Goal: Task Accomplishment & Management: Manage account settings

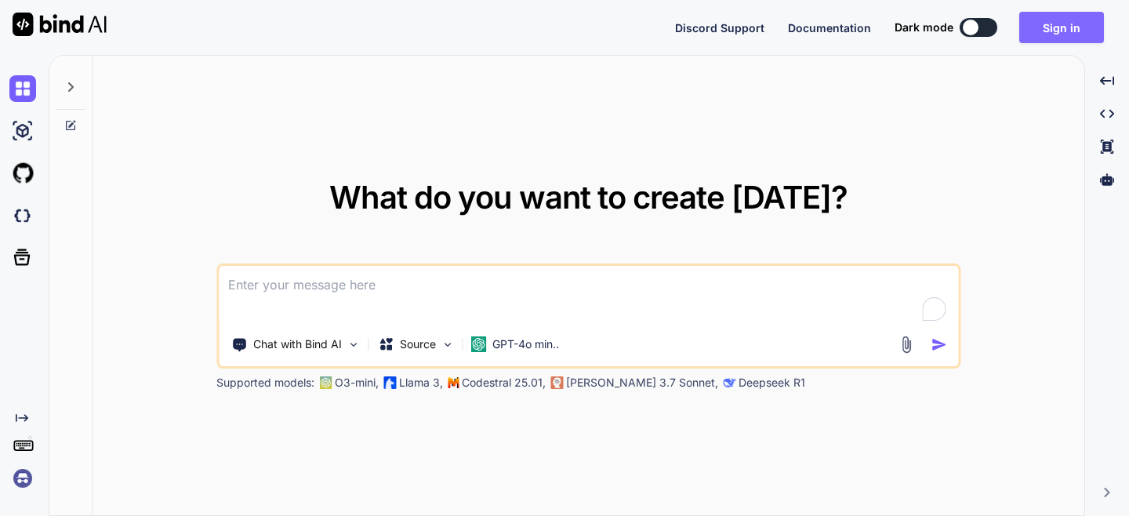
click at [1044, 21] on button "Sign in" at bounding box center [1061, 27] width 85 height 31
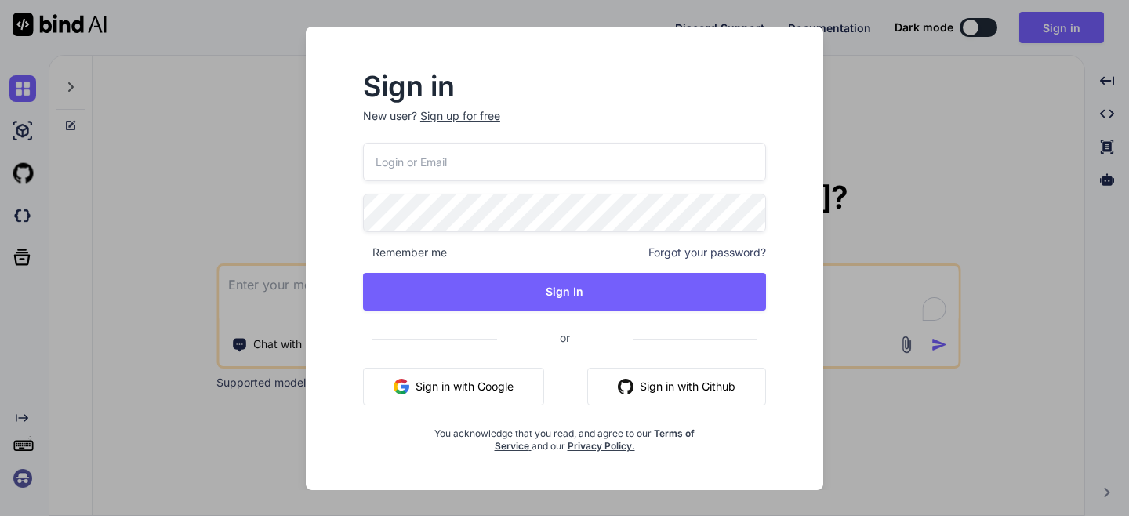
click at [506, 160] on input "email" at bounding box center [564, 162] width 403 height 38
type textarea "x"
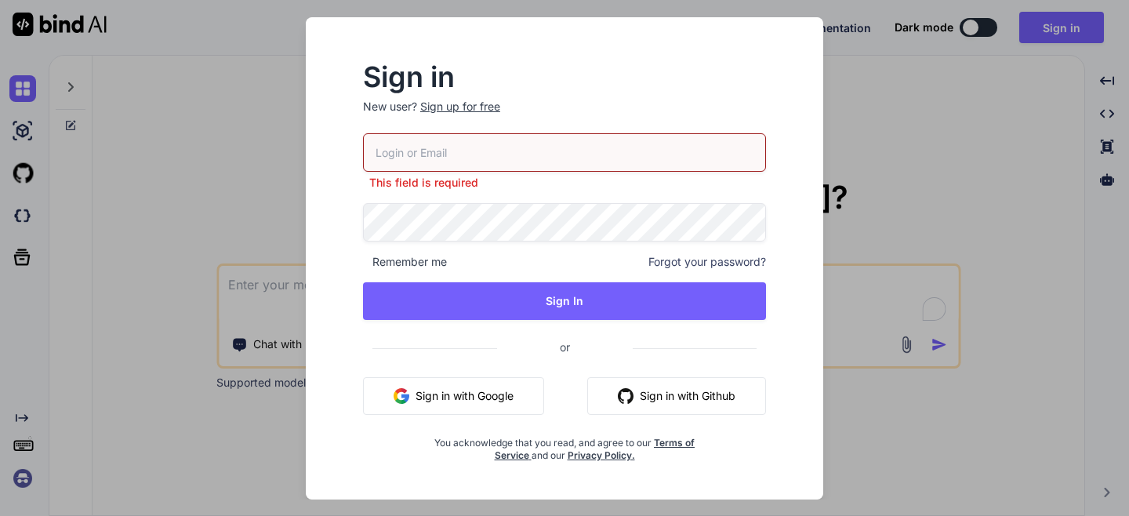
type input "[EMAIL_ADDRESS][DOMAIN_NAME]"
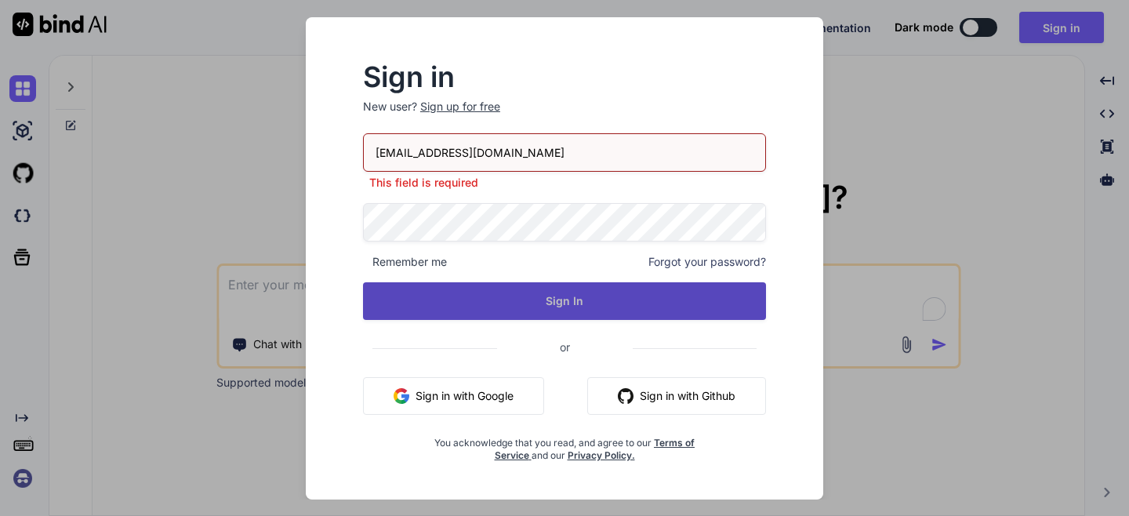
click at [530, 293] on button "Sign In" at bounding box center [564, 301] width 403 height 38
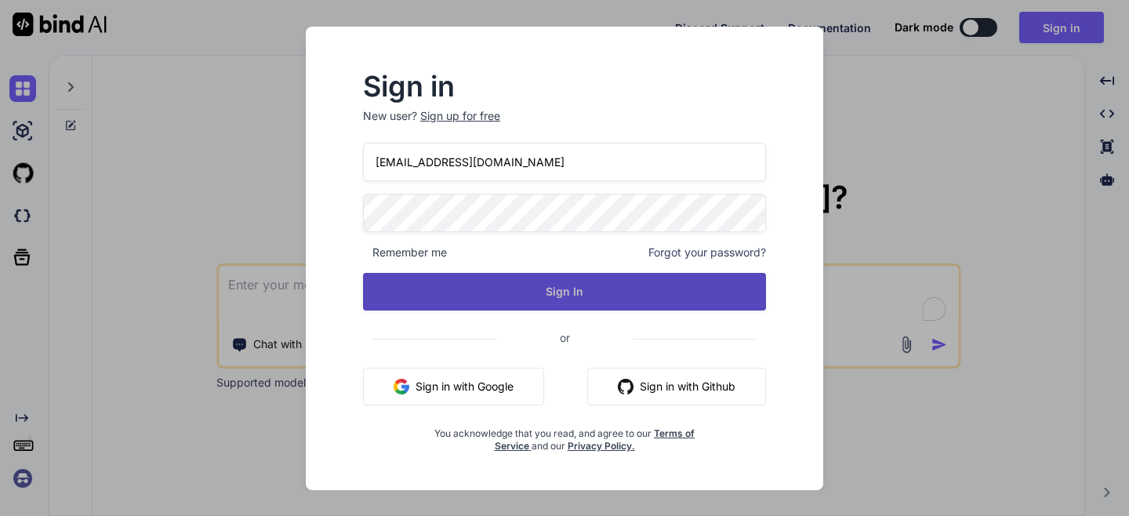
click at [615, 283] on button "Sign In" at bounding box center [564, 292] width 403 height 38
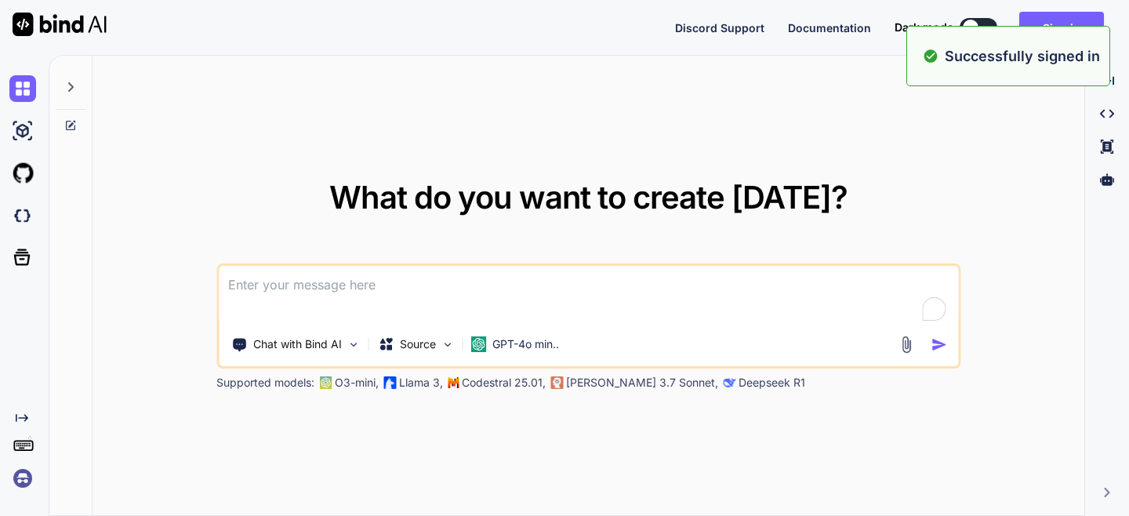
type textarea "x"
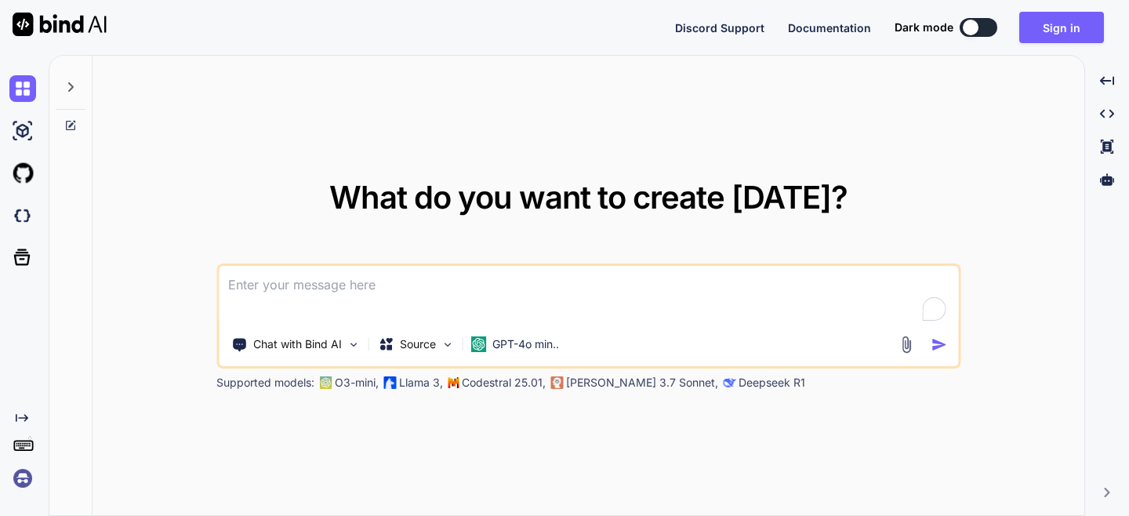
click at [328, 285] on textarea "To enrich screen reader interactions, please activate Accessibility in Grammarl…" at bounding box center [588, 295] width 739 height 58
